Goal: Task Accomplishment & Management: Use online tool/utility

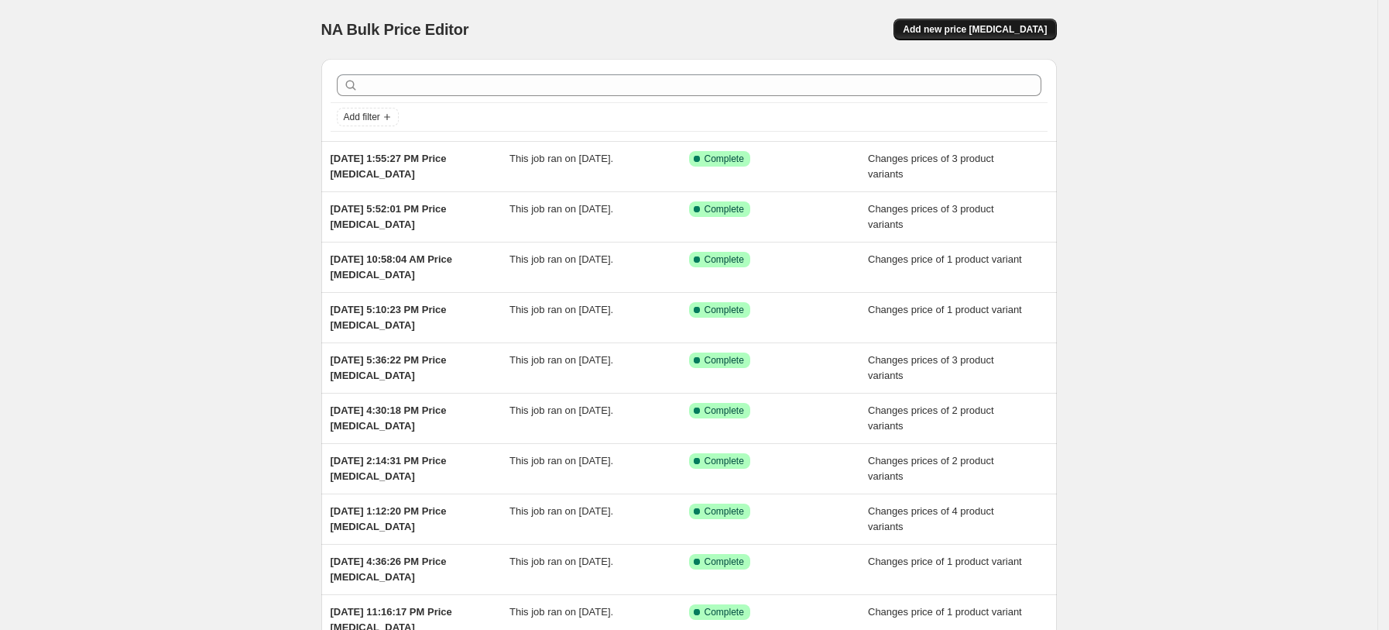
click at [1046, 31] on span "Add new price [MEDICAL_DATA]" at bounding box center [975, 29] width 144 height 12
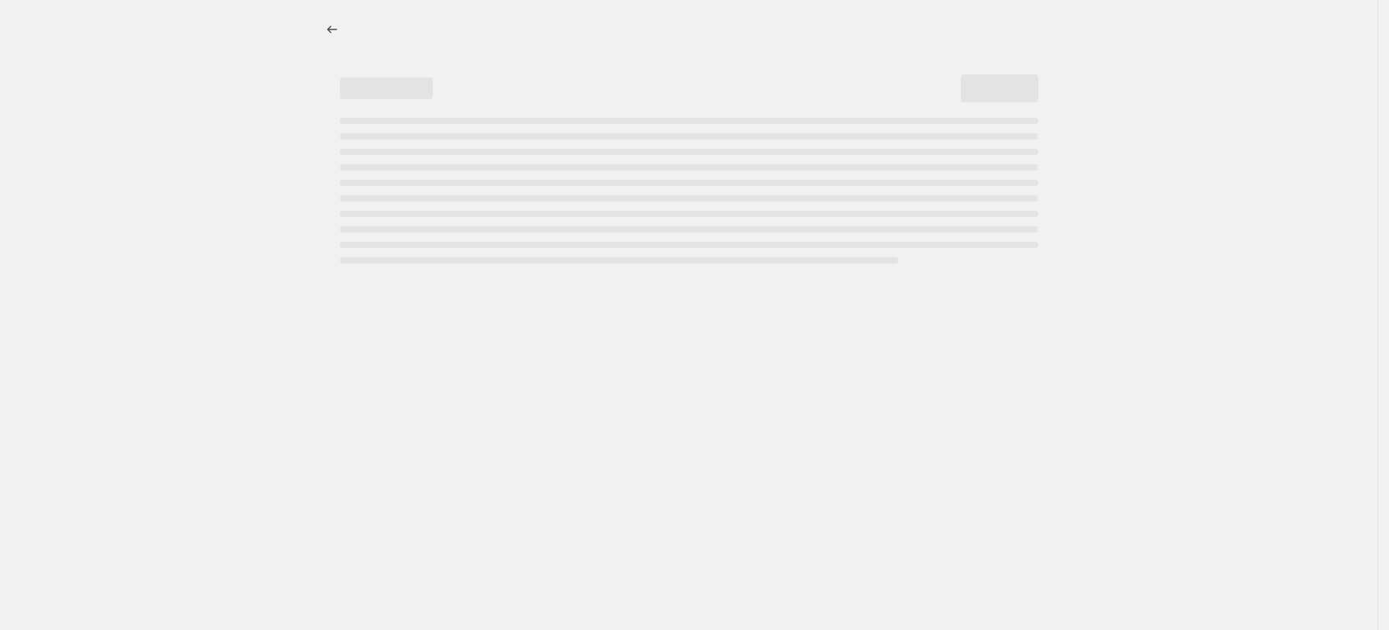
select select "percentage"
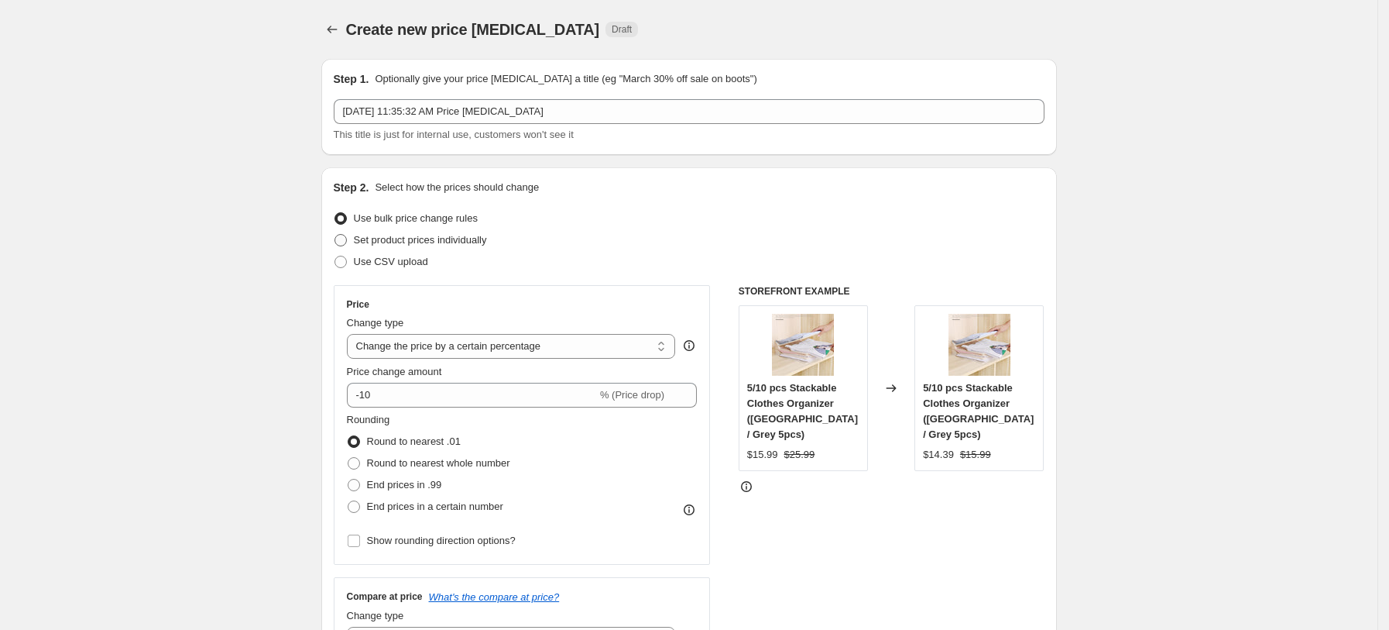
click at [479, 232] on span "Set product prices individually" at bounding box center [420, 239] width 133 height 15
click at [335, 234] on input "Set product prices individually" at bounding box center [335, 234] width 1 height 1
radio input "true"
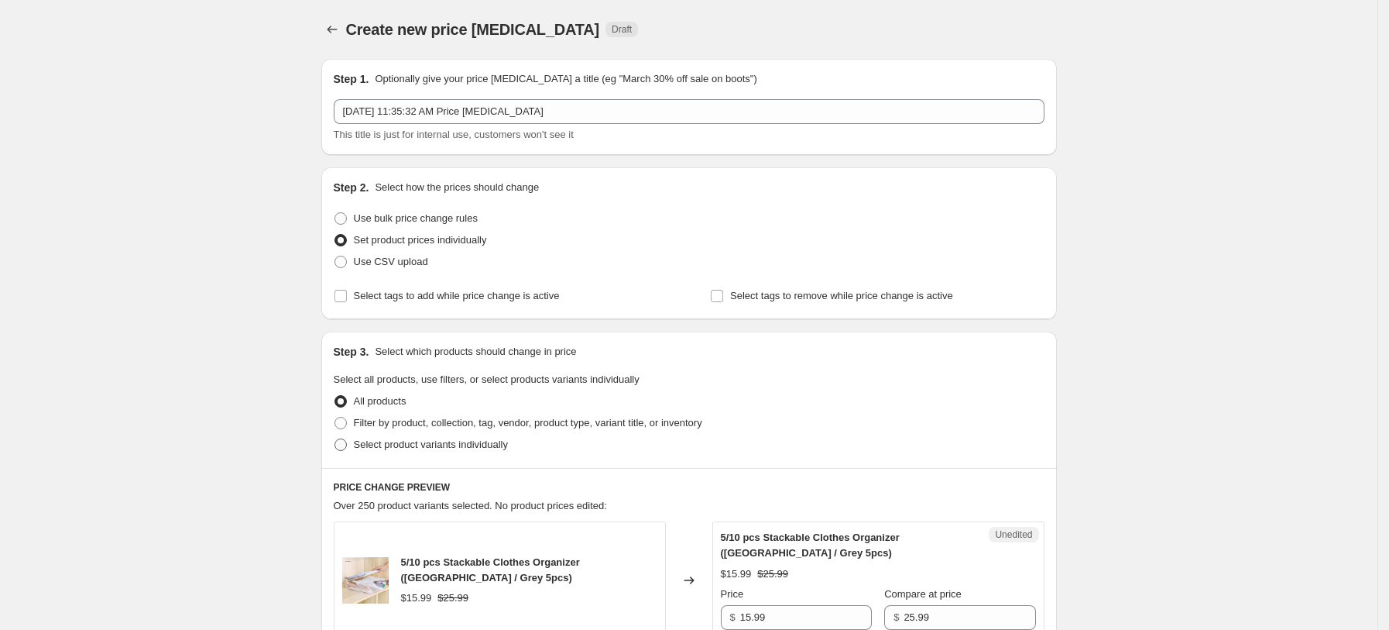
click at [472, 440] on span "Select product variants individually" at bounding box center [431, 444] width 154 height 12
click at [335, 439] on input "Select product variants individually" at bounding box center [335, 438] width 1 height 1
radio input "true"
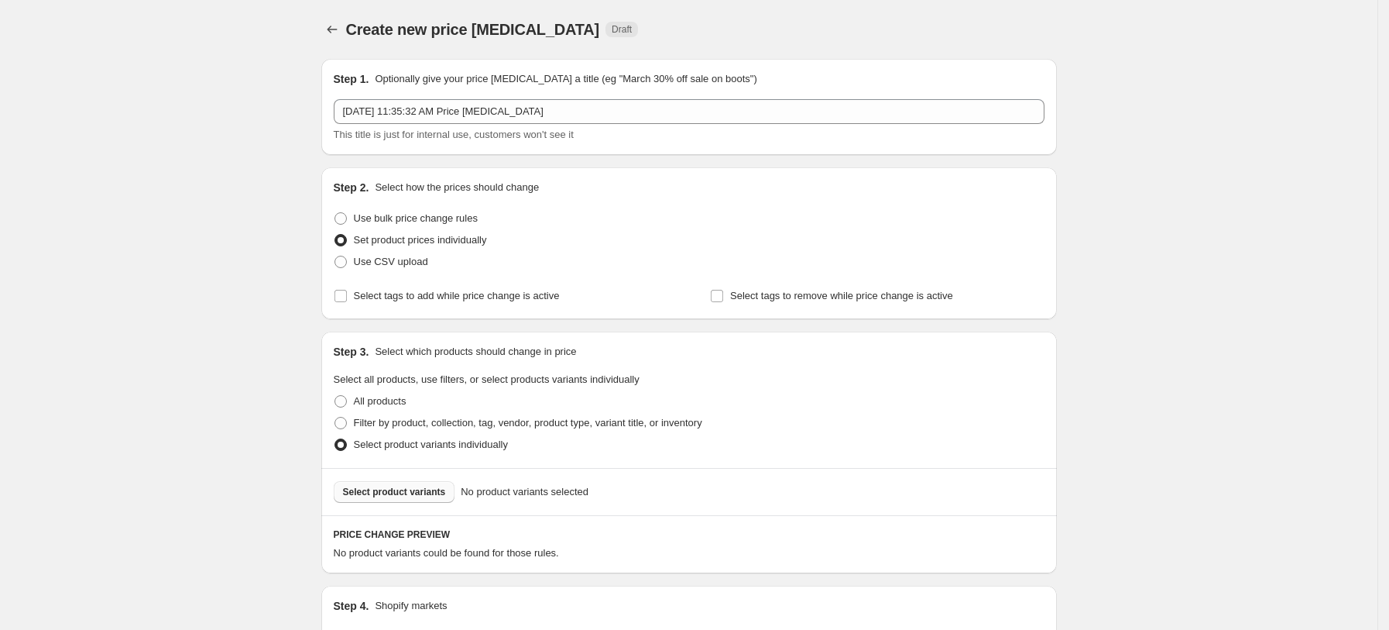
click at [417, 492] on span "Select product variants" at bounding box center [394, 492] width 103 height 12
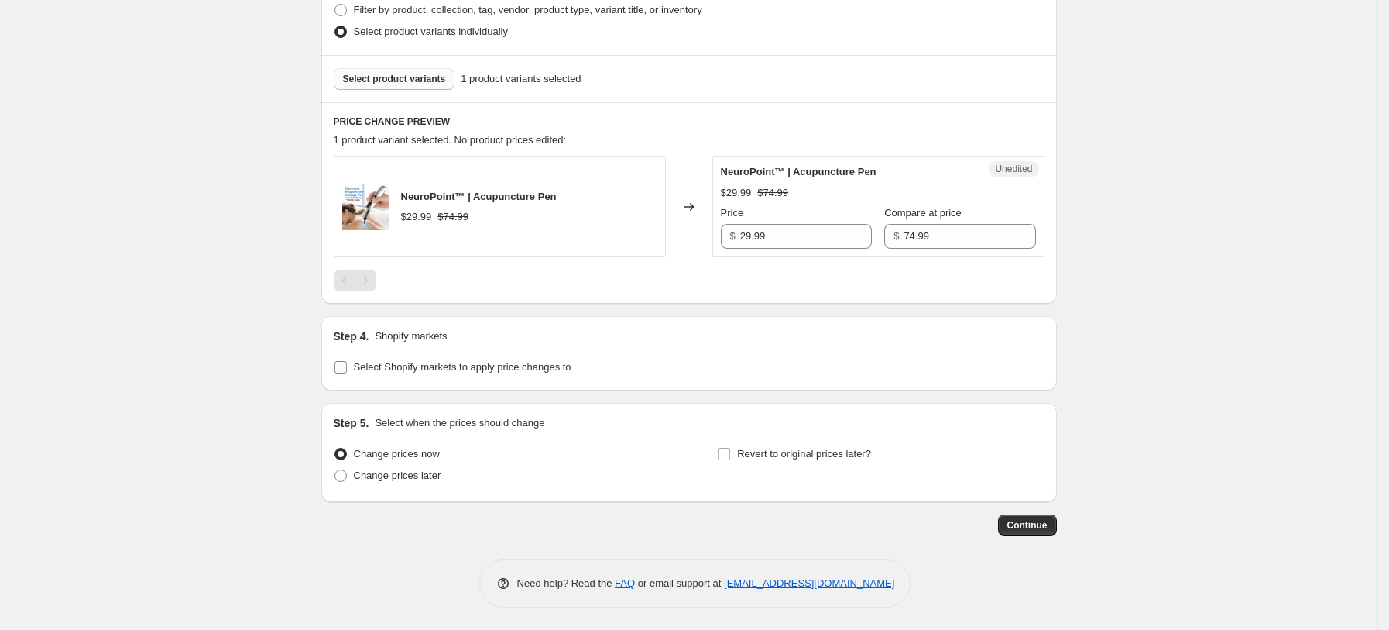
click at [422, 358] on label "Select Shopify markets to apply price changes to" at bounding box center [453, 367] width 238 height 22
click at [347, 361] on input "Select Shopify markets to apply price changes to" at bounding box center [341, 367] width 12 height 12
checkbox input "true"
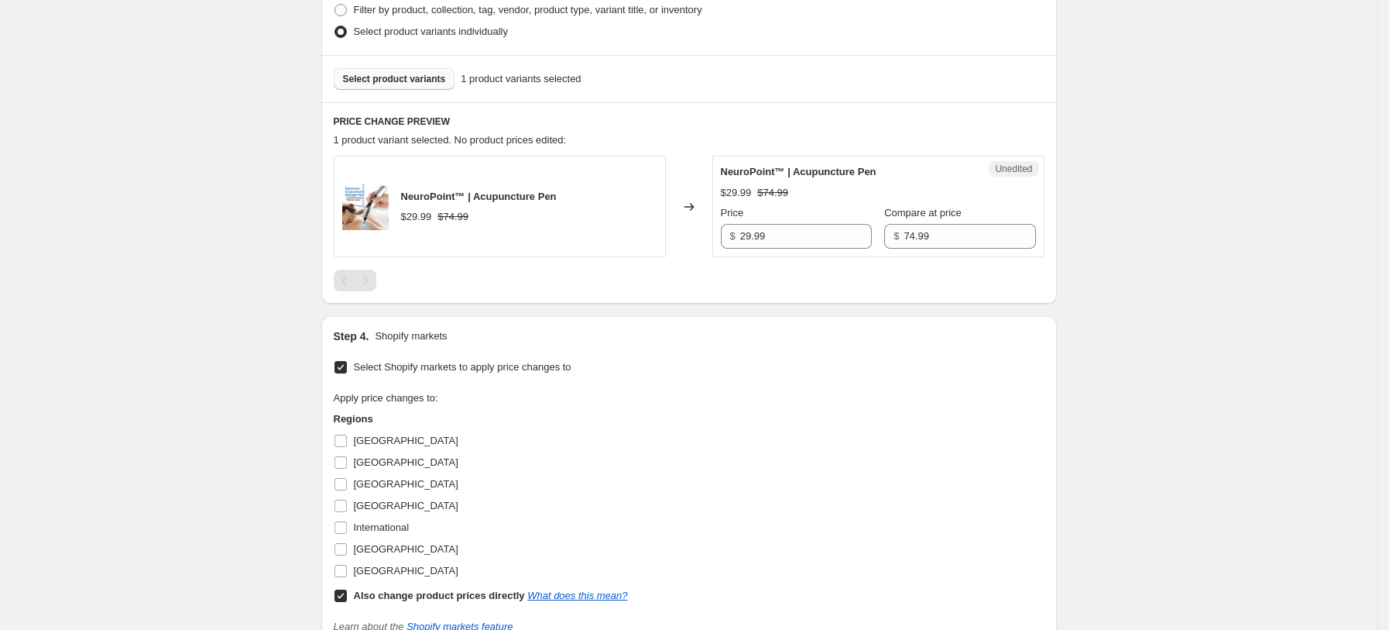
scroll to position [516, 0]
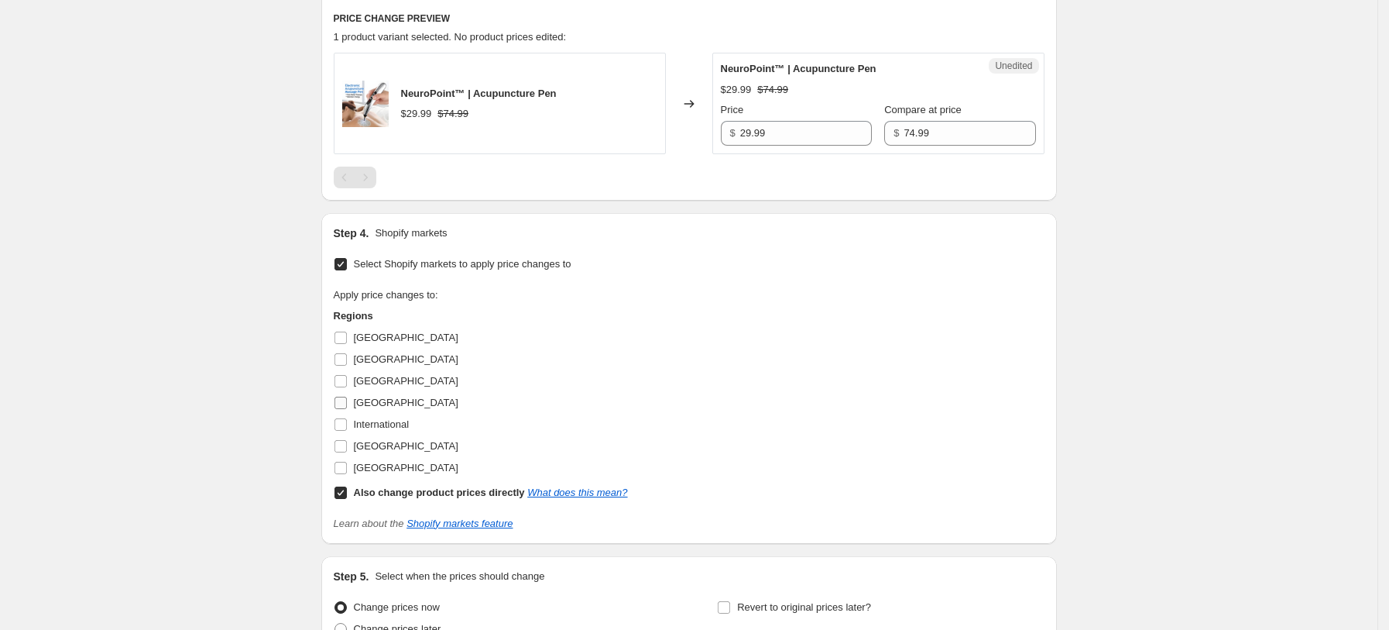
click at [389, 407] on span "[GEOGRAPHIC_DATA]" at bounding box center [406, 403] width 105 height 12
click at [347, 407] on input "[GEOGRAPHIC_DATA]" at bounding box center [341, 403] width 12 height 12
checkbox input "true"
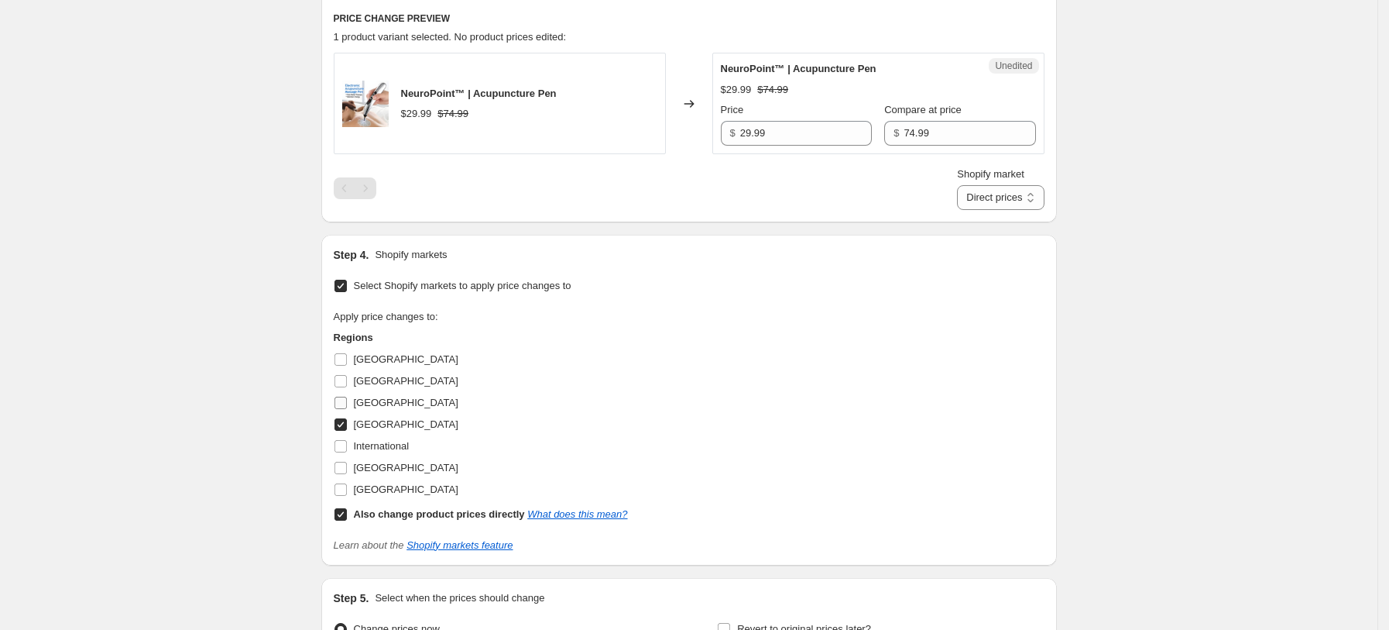
click at [379, 397] on span "[GEOGRAPHIC_DATA]" at bounding box center [406, 403] width 105 height 12
click at [347, 397] on input "[GEOGRAPHIC_DATA]" at bounding box center [341, 403] width 12 height 12
checkbox input "true"
click at [378, 458] on label "[GEOGRAPHIC_DATA]" at bounding box center [396, 468] width 125 height 22
click at [347, 462] on input "[GEOGRAPHIC_DATA]" at bounding box center [341, 468] width 12 height 12
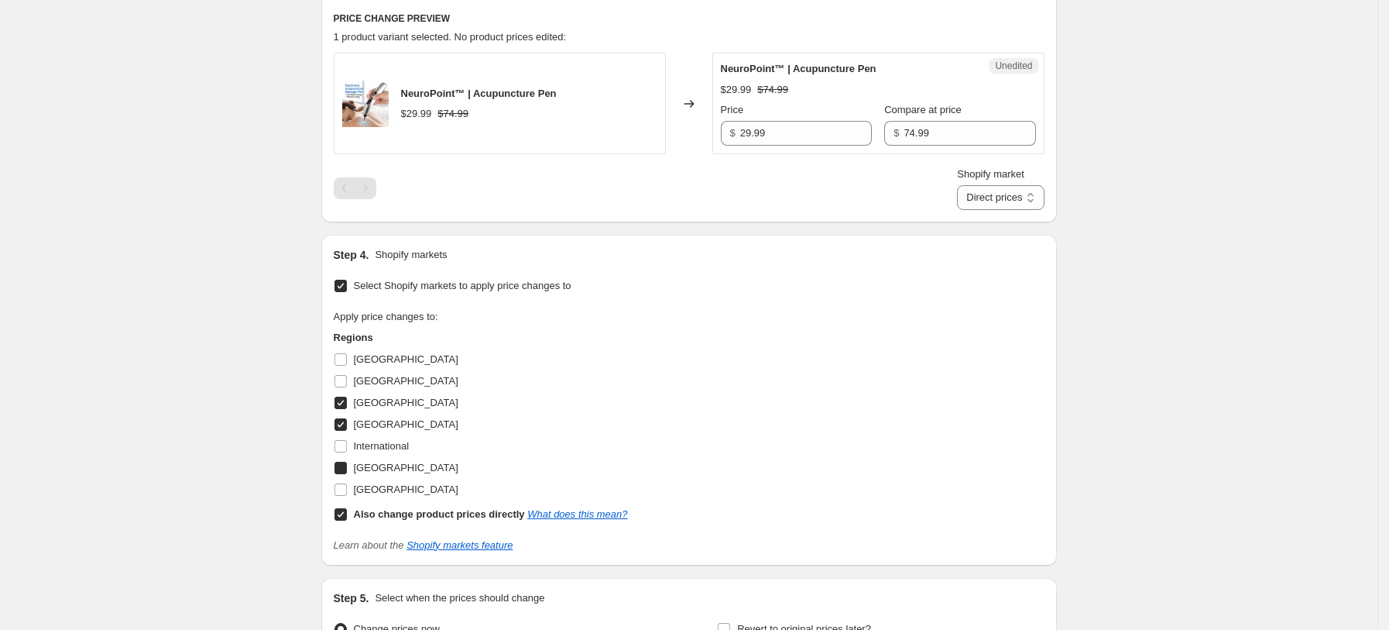
checkbox input "true"
click at [380, 483] on span "[GEOGRAPHIC_DATA]" at bounding box center [406, 489] width 105 height 12
click at [347, 483] on input "[GEOGRAPHIC_DATA]" at bounding box center [341, 489] width 12 height 12
click at [383, 499] on label "[GEOGRAPHIC_DATA]" at bounding box center [396, 490] width 125 height 22
click at [347, 496] on input "[GEOGRAPHIC_DATA]" at bounding box center [341, 489] width 12 height 12
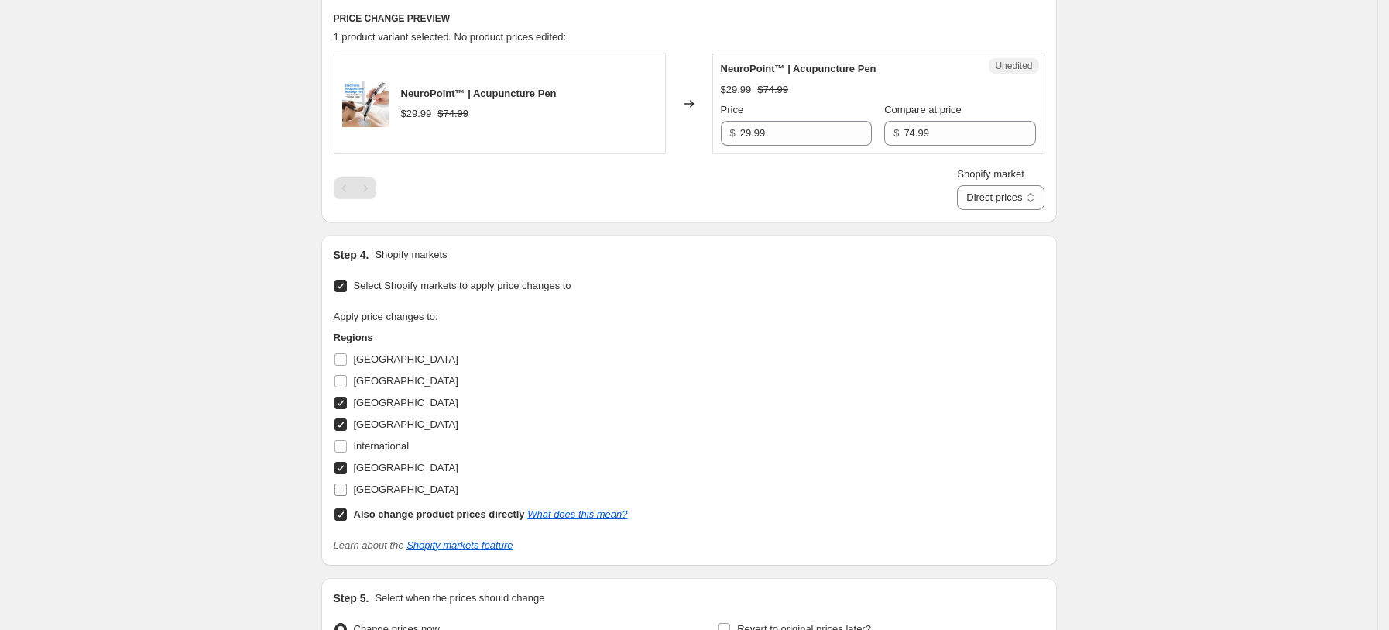
checkbox input "false"
click at [440, 508] on b "Also change product prices directly" at bounding box center [439, 514] width 171 height 12
click at [347, 508] on input "Also change product prices directly What does this mean?" at bounding box center [341, 514] width 12 height 12
checkbox input "false"
select select "13152354545"
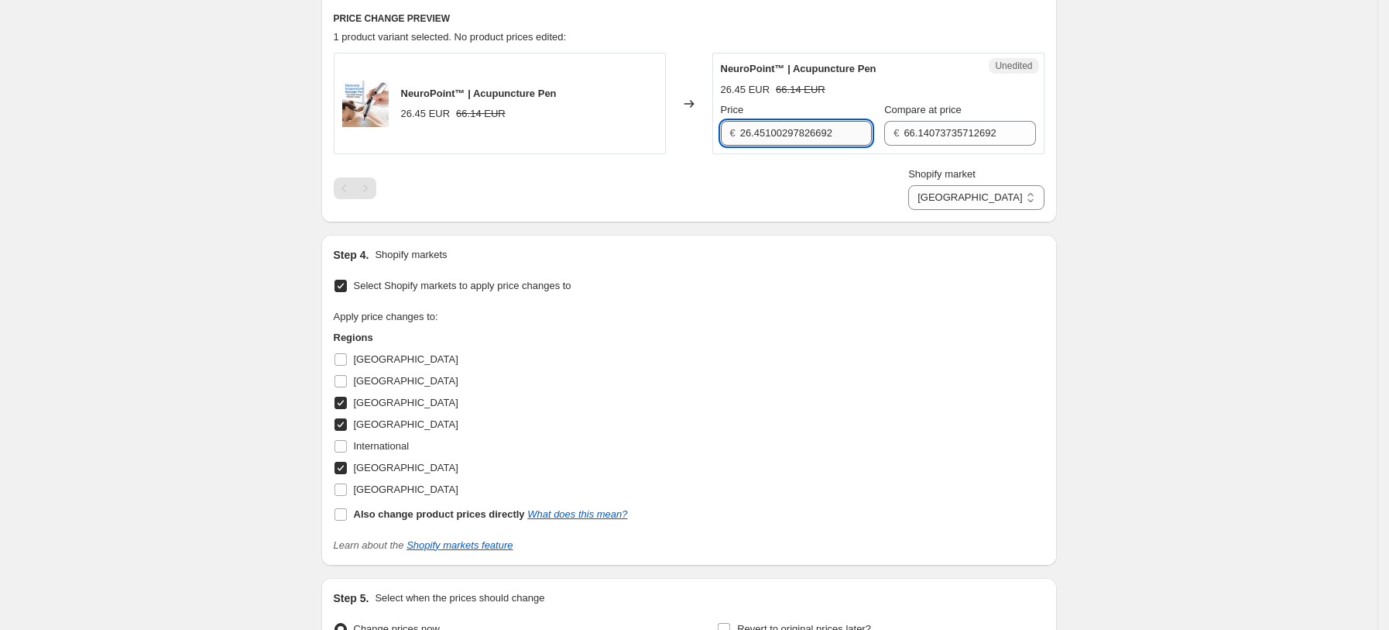
click at [809, 136] on input "26.45100297826692" at bounding box center [806, 133] width 132 height 25
click at [800, 125] on input "26.45100297826692" at bounding box center [806, 133] width 132 height 25
type input "29.99"
click at [940, 136] on input "66.14073735712692" at bounding box center [970, 133] width 132 height 25
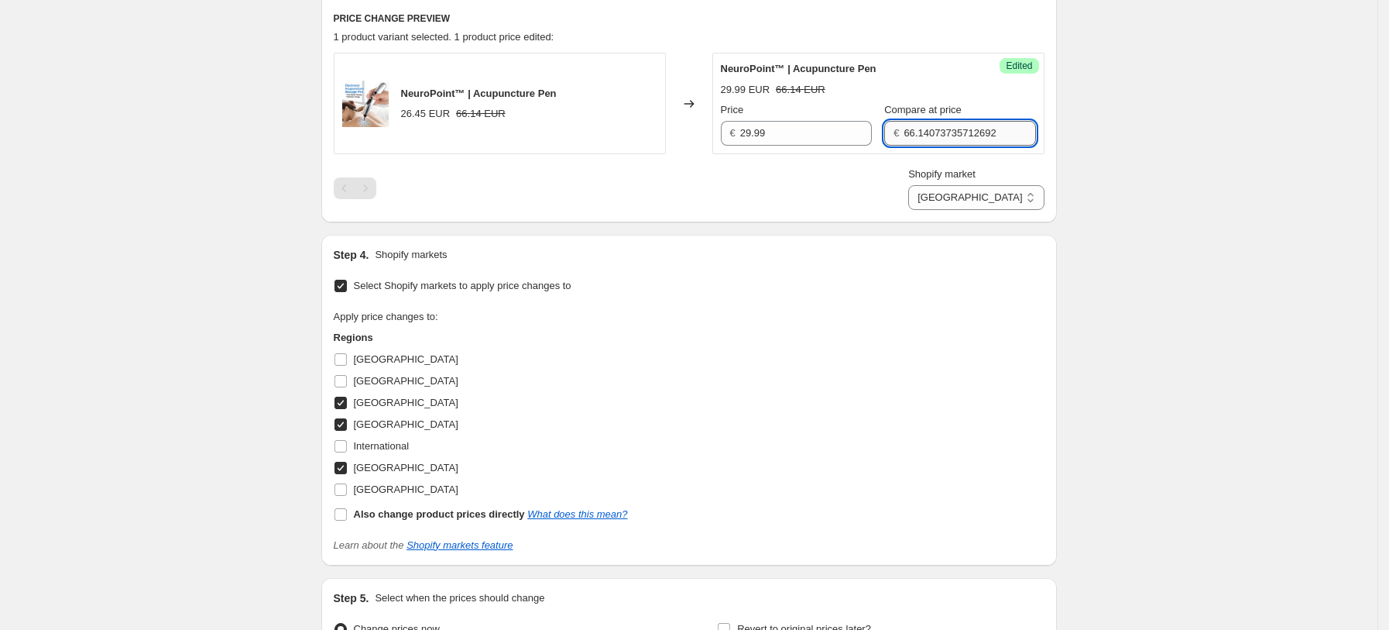
click at [940, 136] on input "66.14073735712692" at bounding box center [970, 133] width 132 height 25
type input "74.99"
click at [905, 178] on div "Shopify market [GEOGRAPHIC_DATA] [GEOGRAPHIC_DATA] [GEOGRAPHIC_DATA] [GEOGRAPHI…" at bounding box center [689, 188] width 711 height 43
click at [1025, 204] on select "[GEOGRAPHIC_DATA] [GEOGRAPHIC_DATA] [GEOGRAPHIC_DATA]" at bounding box center [976, 197] width 136 height 25
select select "13152321777"
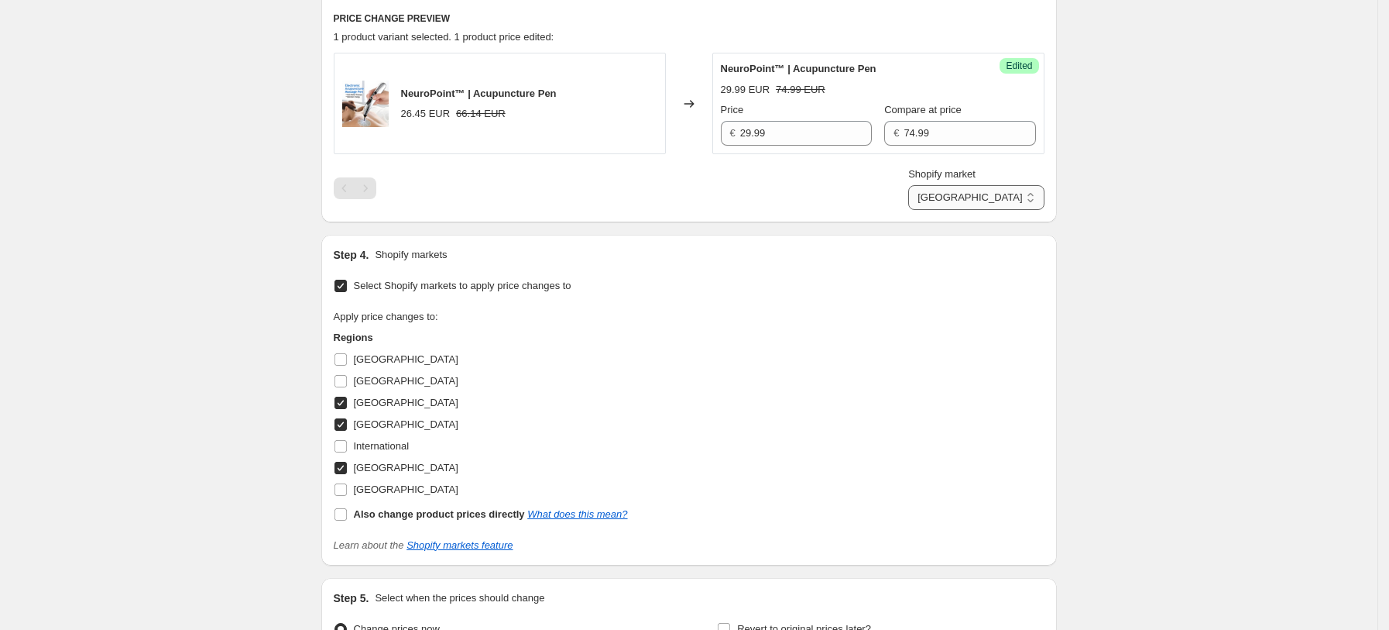
click at [978, 210] on select "[GEOGRAPHIC_DATA] [GEOGRAPHIC_DATA] [GEOGRAPHIC_DATA]" at bounding box center [976, 197] width 136 height 25
click at [798, 125] on input "26.45100297826692" at bounding box center [806, 133] width 132 height 25
click at [798, 125] on input "26.451002929826692" at bounding box center [806, 133] width 132 height 25
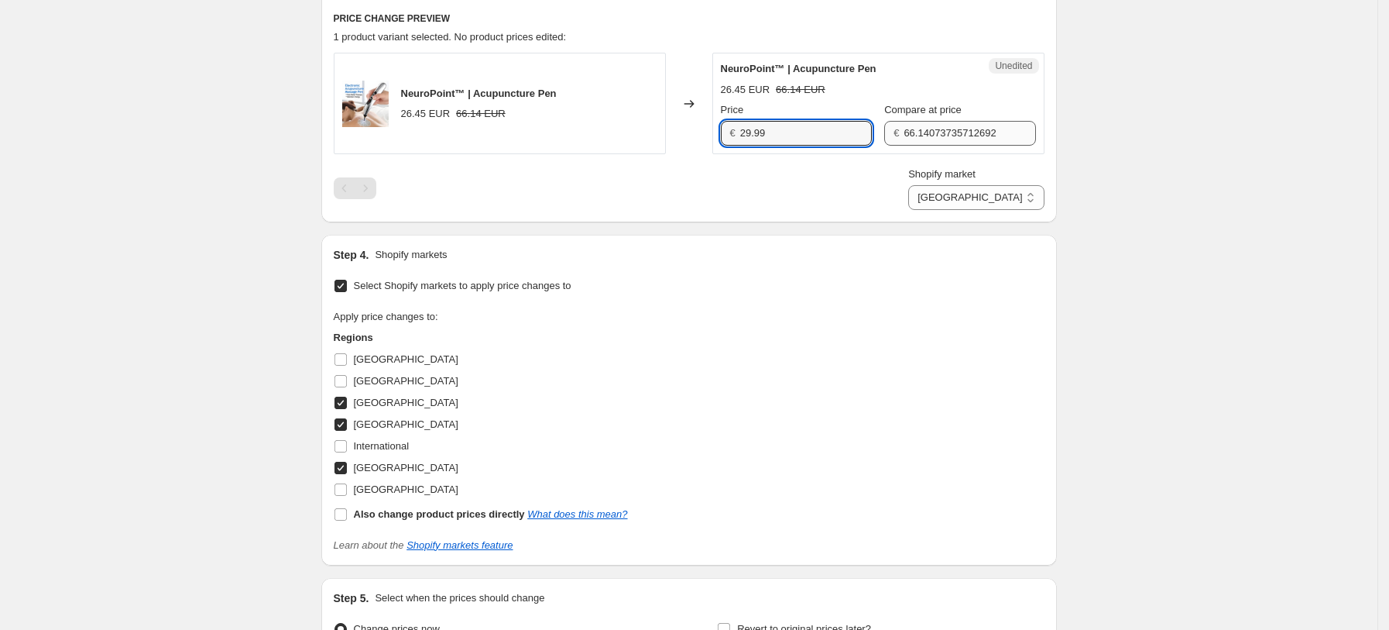
type input "29.99"
click at [979, 144] on input "66.14073735712692" at bounding box center [970, 133] width 132 height 25
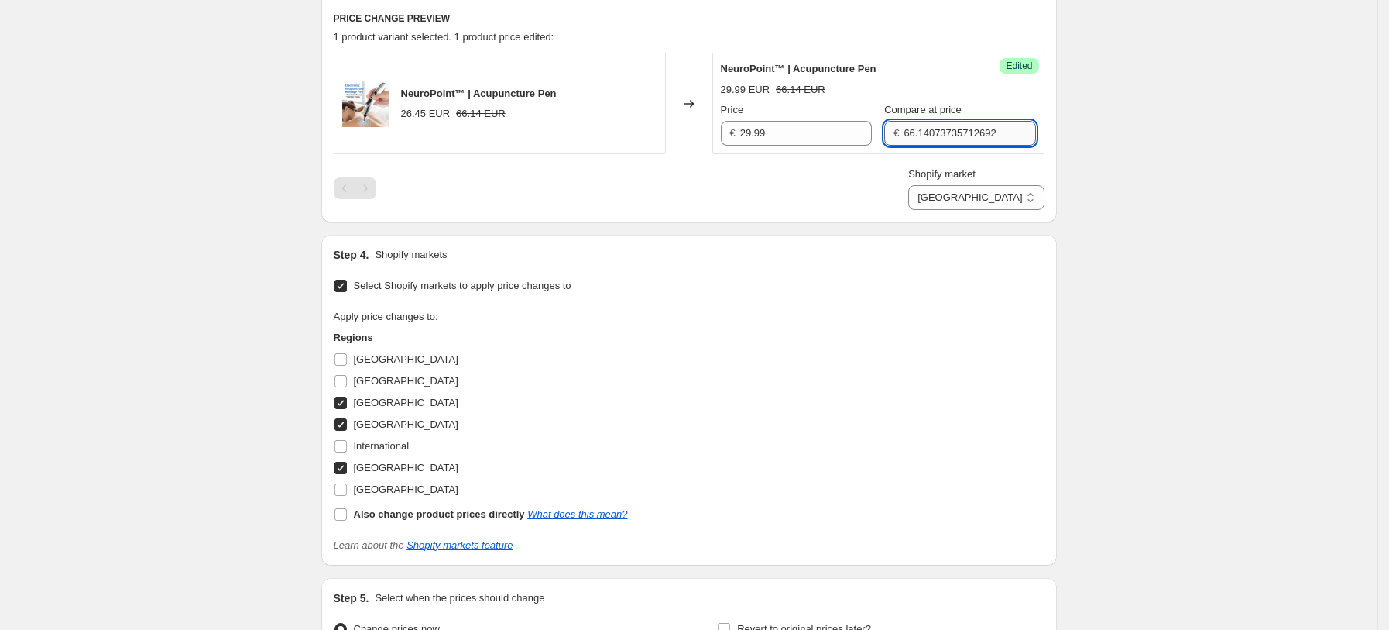
click at [979, 143] on input "66.14073735712692" at bounding box center [970, 133] width 132 height 25
type input "7"
type input "74.99"
click at [920, 179] on div "Shopify market [GEOGRAPHIC_DATA] [GEOGRAPHIC_DATA] [GEOGRAPHIC_DATA] [GEOGRAPHI…" at bounding box center [689, 188] width 711 height 43
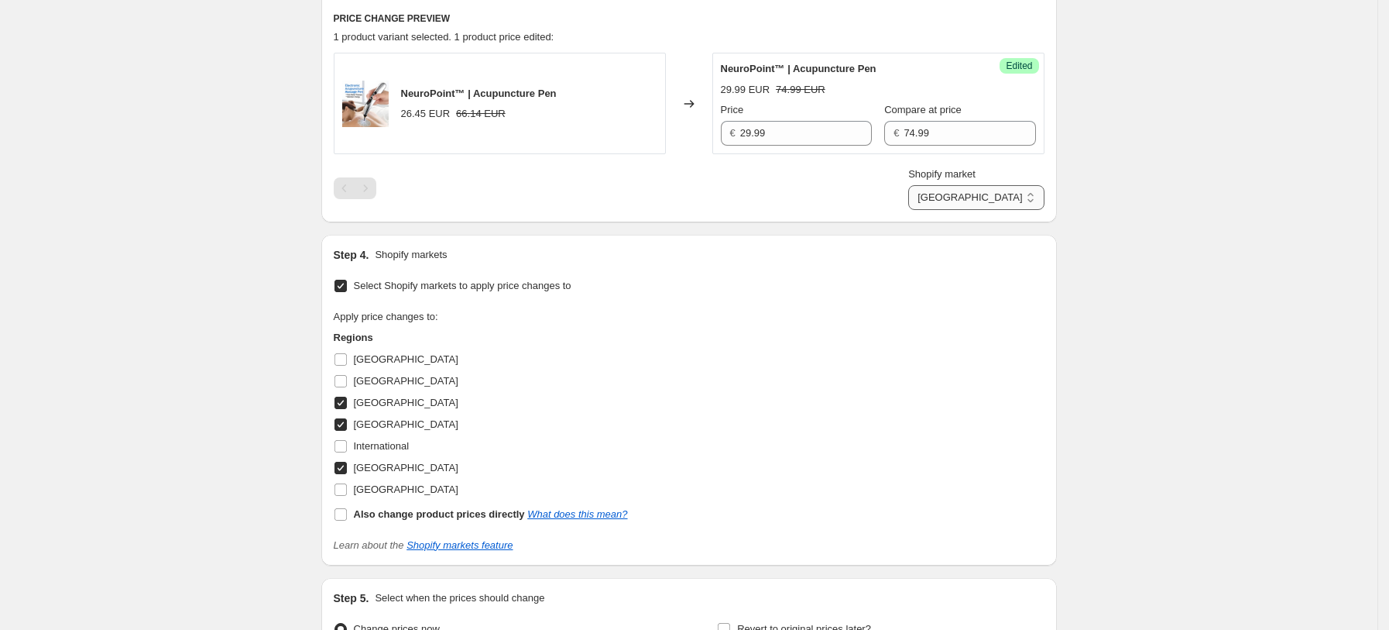
click at [997, 186] on select "[GEOGRAPHIC_DATA] [GEOGRAPHIC_DATA] [GEOGRAPHIC_DATA]" at bounding box center [976, 197] width 136 height 25
select select "7501644017"
click at [946, 210] on select "[GEOGRAPHIC_DATA] [GEOGRAPHIC_DATA] [GEOGRAPHIC_DATA]" at bounding box center [976, 197] width 136 height 25
click at [778, 131] on input "22.9937433417738" at bounding box center [806, 133] width 132 height 25
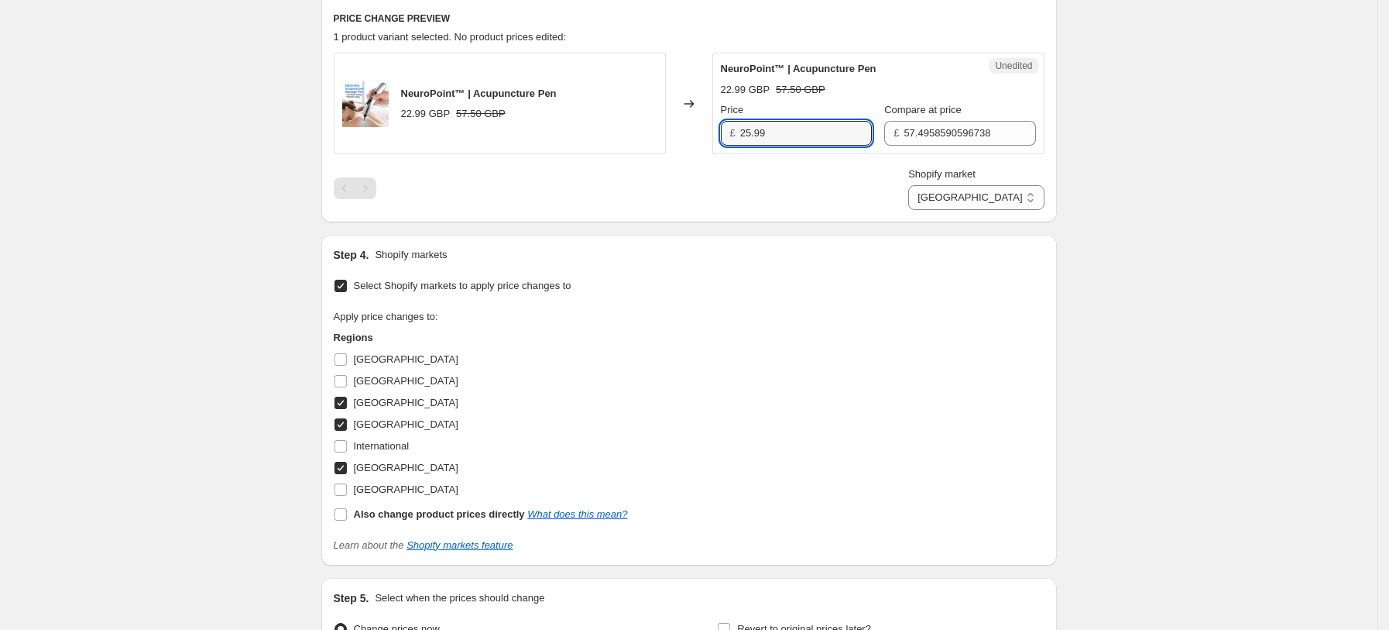
type input "25.99"
click at [738, 204] on div "Shopify market [GEOGRAPHIC_DATA] [GEOGRAPHIC_DATA] [GEOGRAPHIC_DATA] [GEOGRAPHI…" at bounding box center [689, 188] width 711 height 43
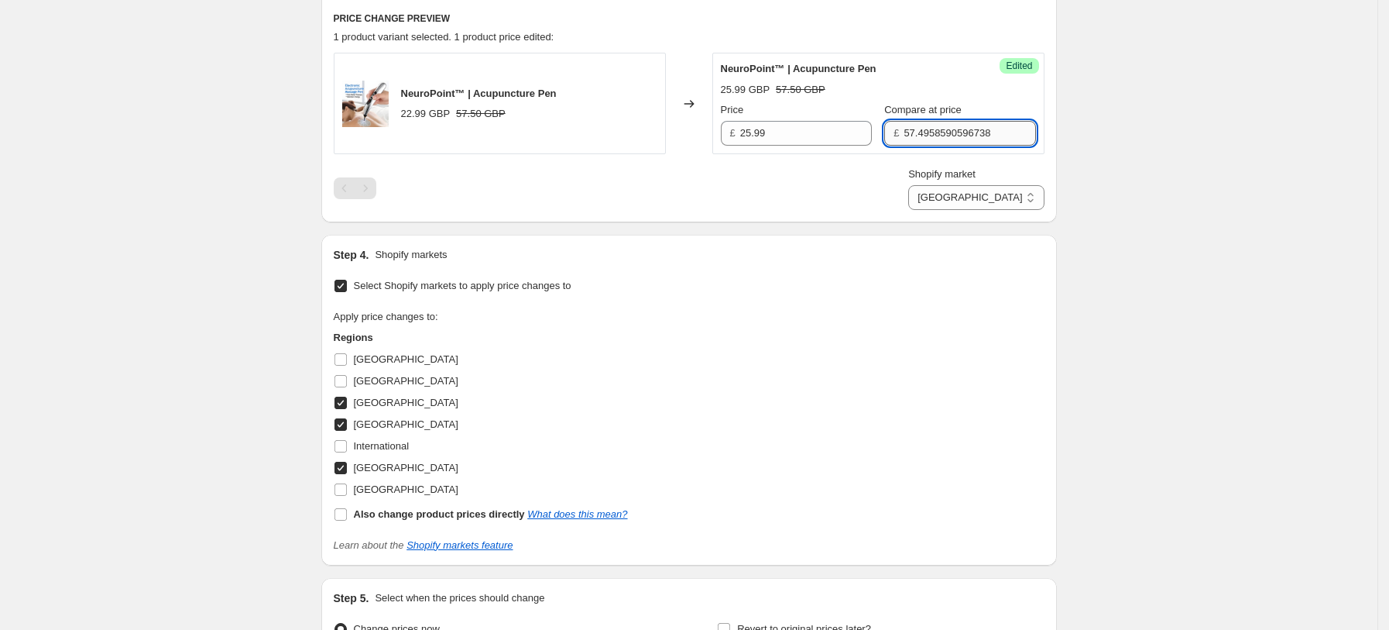
click at [949, 133] on input "57.4958590596738" at bounding box center [970, 133] width 132 height 25
type input "63.99"
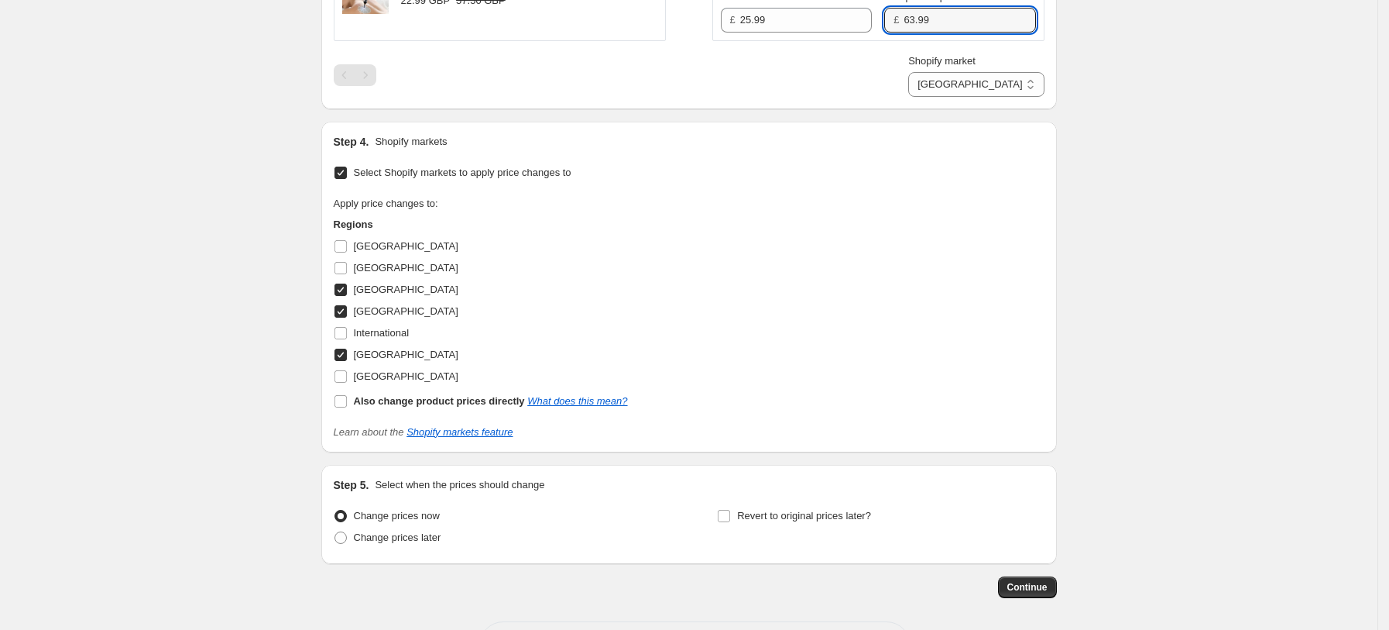
scroll to position [690, 0]
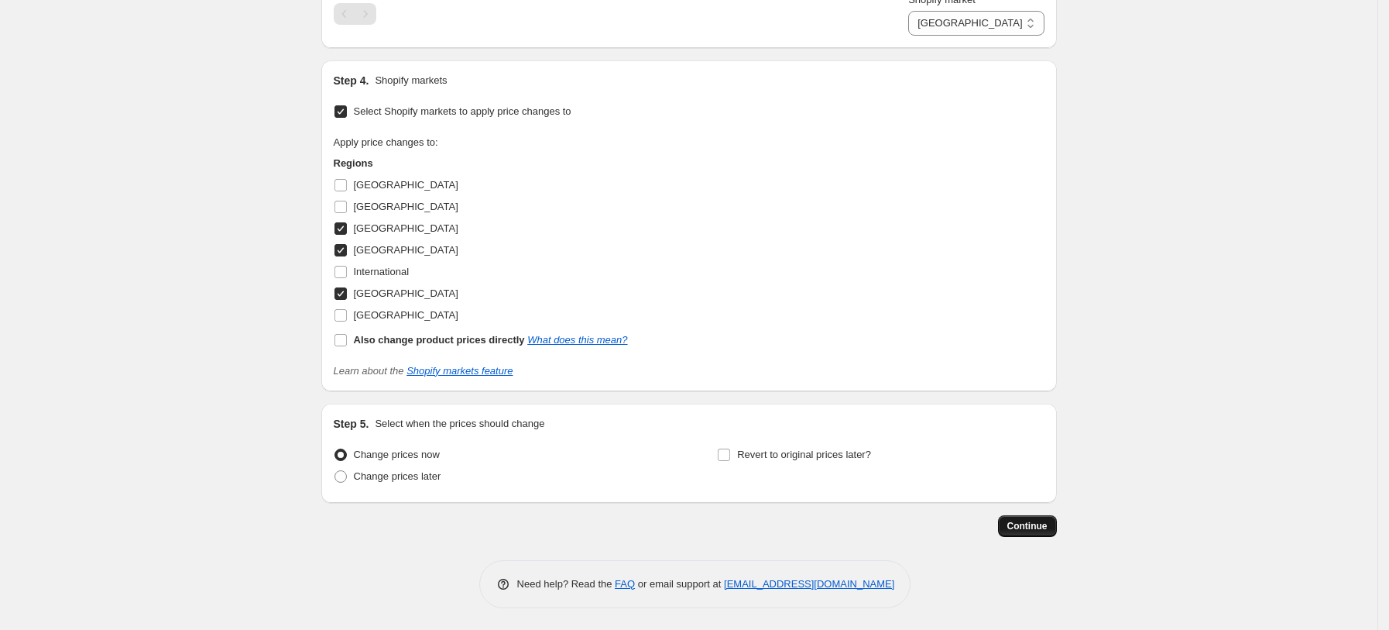
click at [1034, 524] on span "Continue" at bounding box center [1028, 526] width 40 height 12
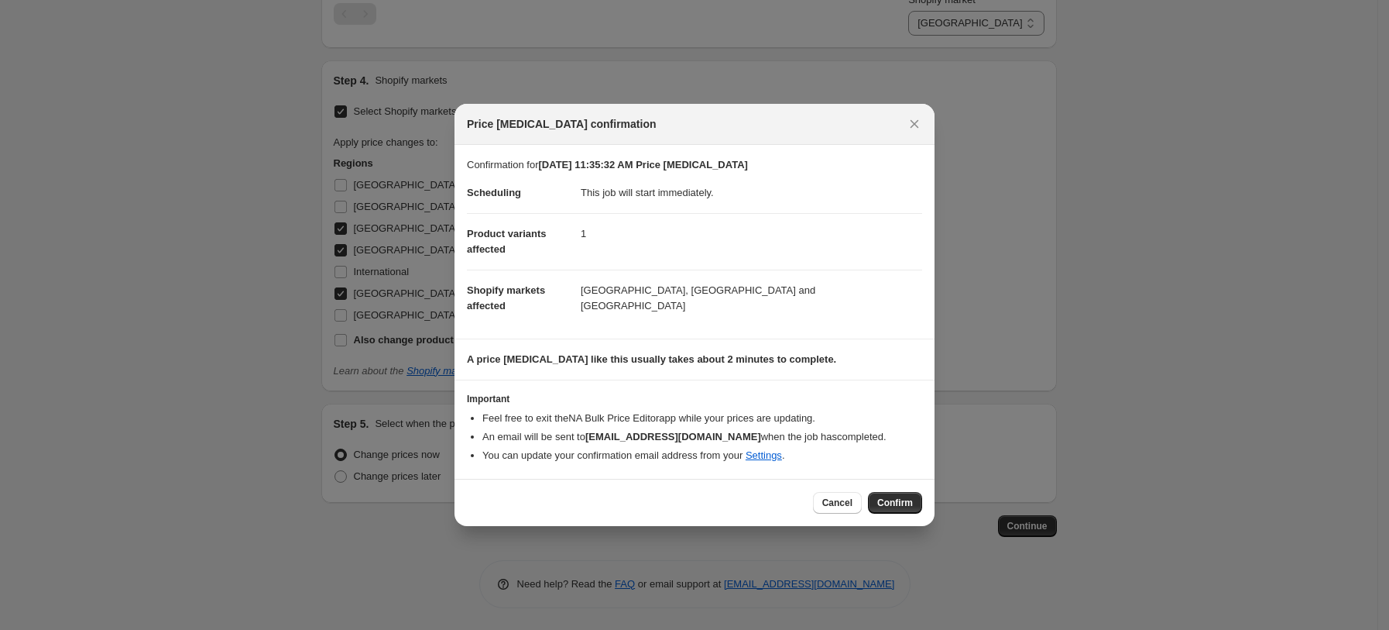
click at [919, 502] on button "Confirm" at bounding box center [895, 503] width 54 height 22
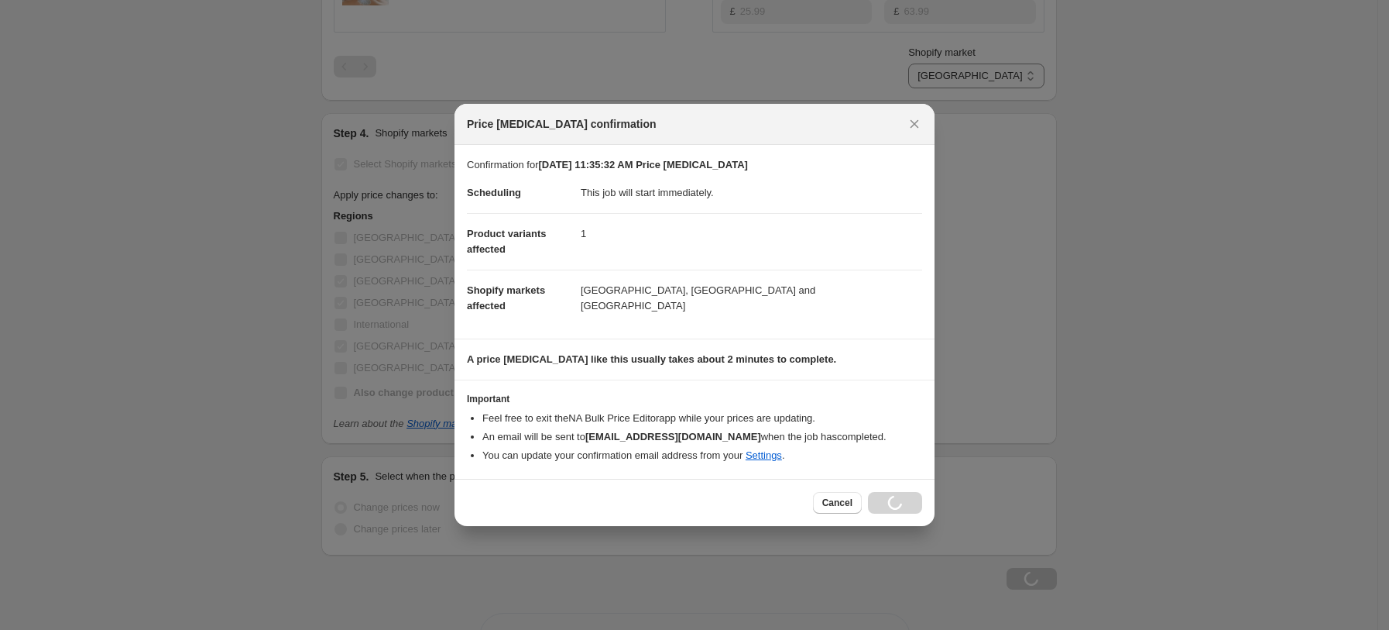
scroll to position [743, 0]
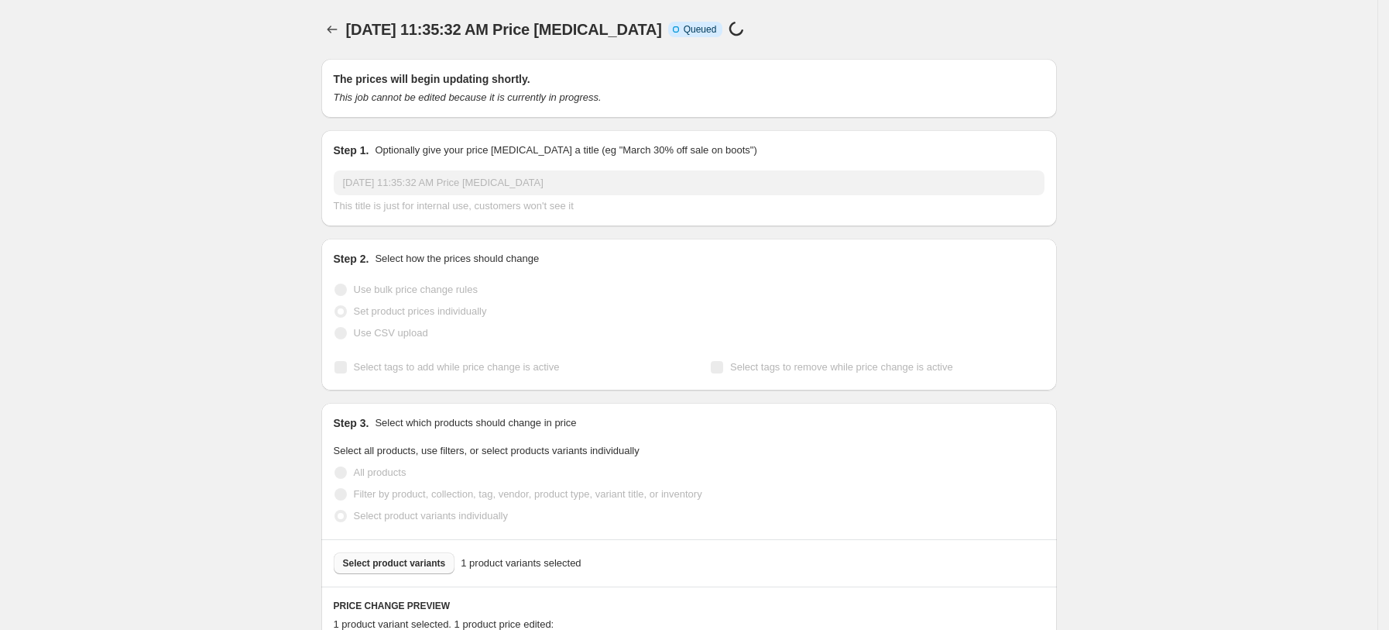
select select "7501644017"
